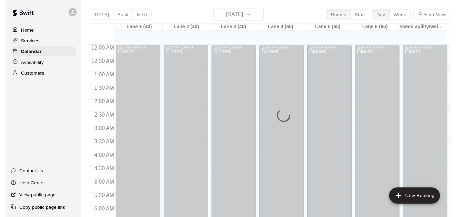
scroll to position [356, 0]
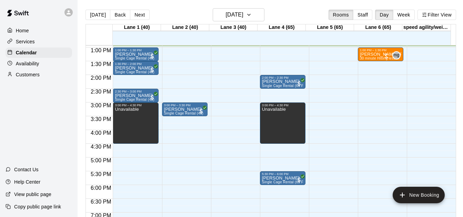
click at [358, 16] on button "Staff" at bounding box center [363, 15] width 20 height 10
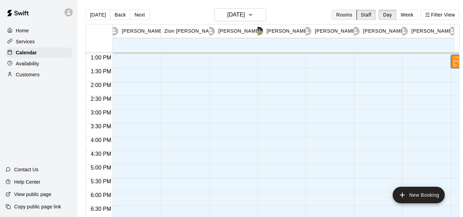
click at [347, 17] on button "Rooms" at bounding box center [343, 15] width 25 height 10
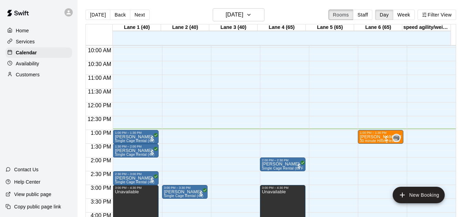
scroll to position [329, 0]
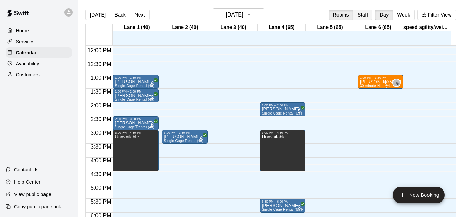
click at [362, 11] on button "Staff" at bounding box center [363, 15] width 20 height 10
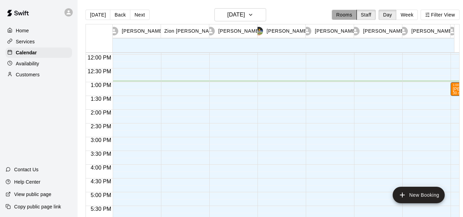
click at [352, 16] on button "Rooms" at bounding box center [343, 15] width 25 height 10
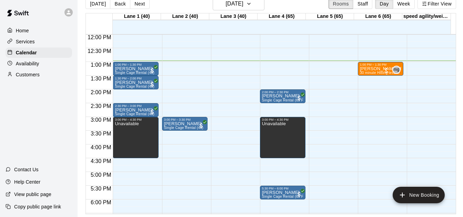
scroll to position [0, 0]
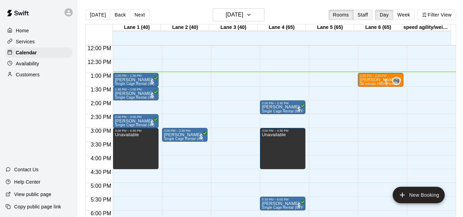
click at [368, 14] on button "Staff" at bounding box center [363, 15] width 20 height 10
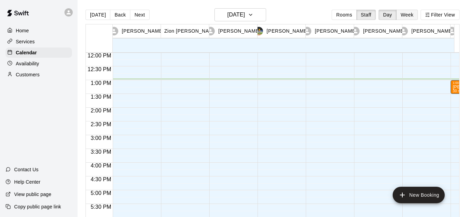
click at [411, 15] on button "Week" at bounding box center [407, 15] width 22 height 10
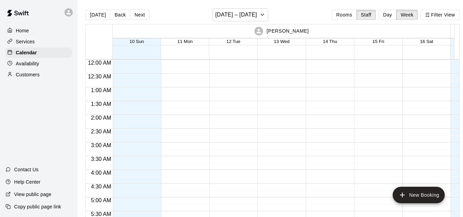
click at [395, 15] on button "Day" at bounding box center [387, 15] width 18 height 10
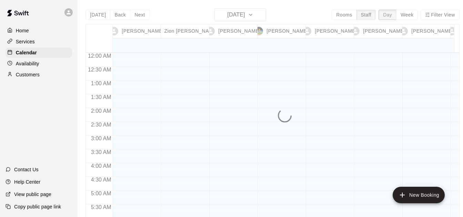
scroll to position [357, 0]
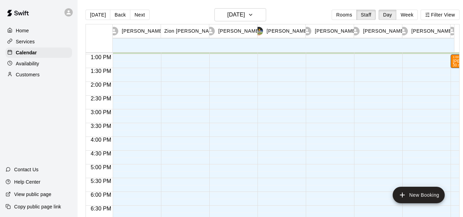
drag, startPoint x: 142, startPoint y: 16, endPoint x: 160, endPoint y: 21, distance: 19.0
click at [141, 16] on button "Next" at bounding box center [139, 15] width 19 height 10
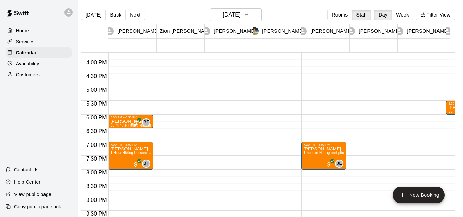
scroll to position [0, 0]
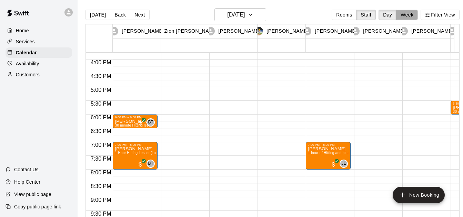
click at [416, 17] on button "Week" at bounding box center [407, 15] width 22 height 10
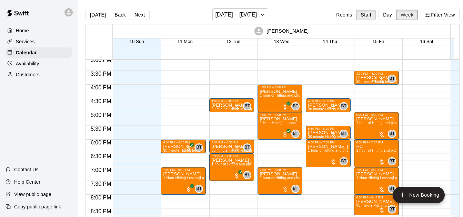
scroll to position [432, 0]
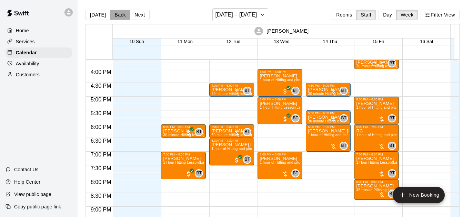
click at [111, 15] on button "Back" at bounding box center [120, 15] width 20 height 10
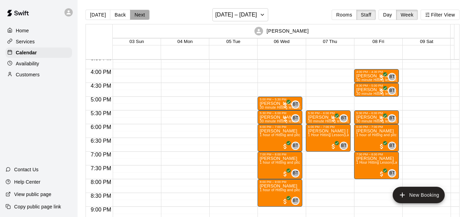
click at [133, 16] on button "Next" at bounding box center [139, 15] width 19 height 10
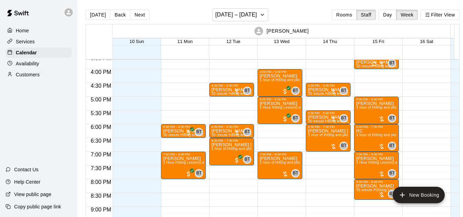
click at [139, 11] on button "Next" at bounding box center [139, 15] width 19 height 10
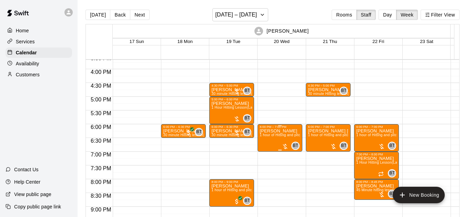
click at [290, 135] on span "1 hour of Hitting and pitching/fielding (Lane 5 (65))" at bounding box center [300, 135] width 82 height 4
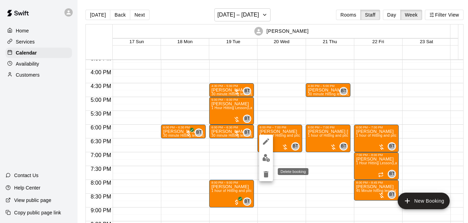
click at [265, 177] on icon "delete" at bounding box center [265, 174] width 5 height 6
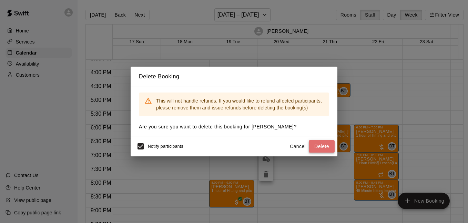
click at [312, 143] on button "Delete" at bounding box center [322, 146] width 26 height 13
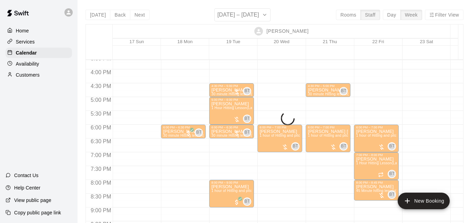
click at [142, 145] on div "Delete Booking This will not handle refunds. If you would like to refund affect…" at bounding box center [234, 111] width 468 height 223
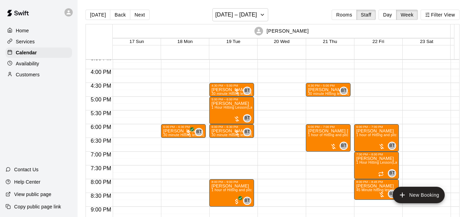
click at [136, 13] on button "Next" at bounding box center [139, 15] width 19 height 10
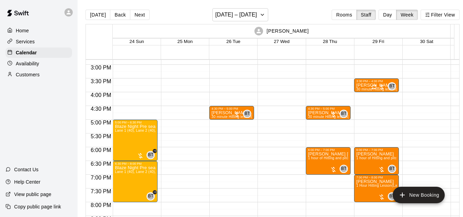
scroll to position [407, 0]
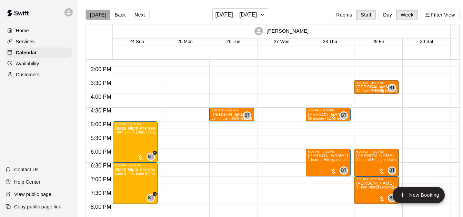
click at [105, 14] on button "[DATE]" at bounding box center [97, 15] width 25 height 10
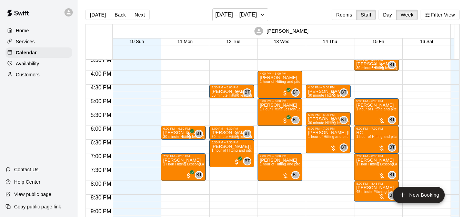
scroll to position [432, 0]
